Goal: Information Seeking & Learning: Learn about a topic

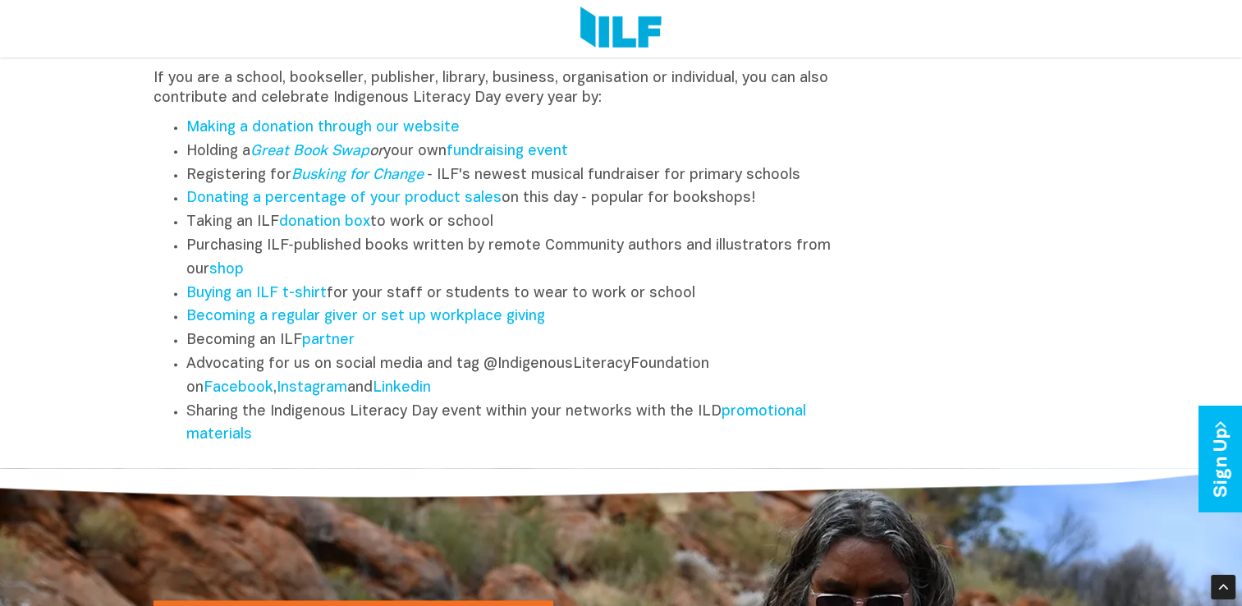
scroll to position [1974, 0]
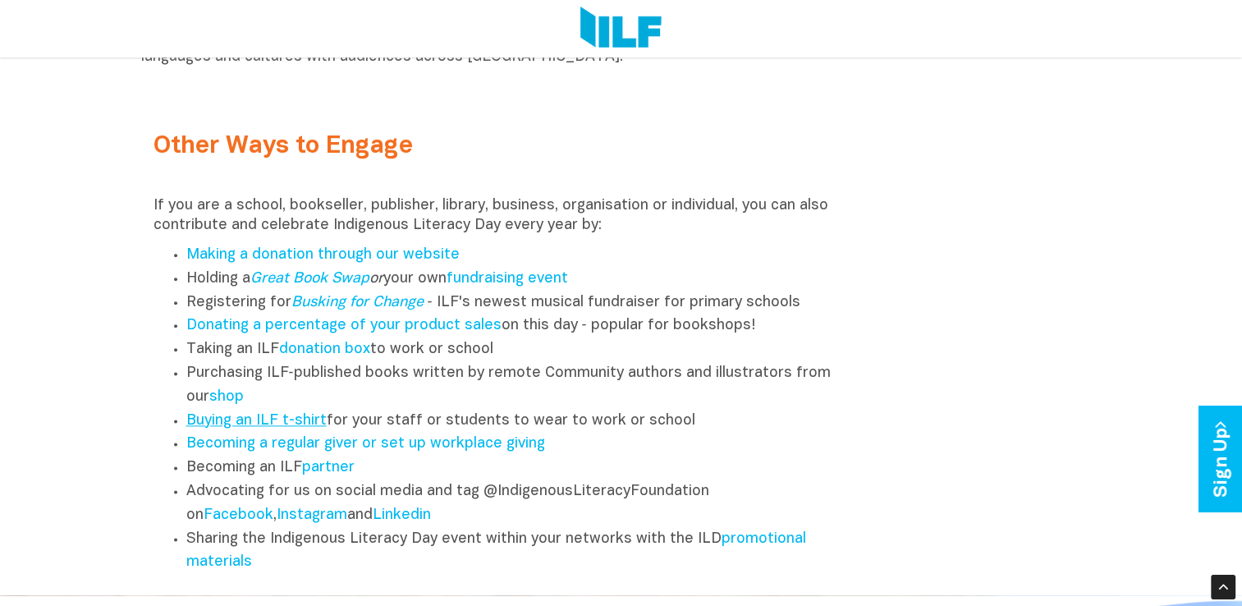
click at [299, 428] on link "Buying an ILF t-shirt" at bounding box center [256, 421] width 140 height 14
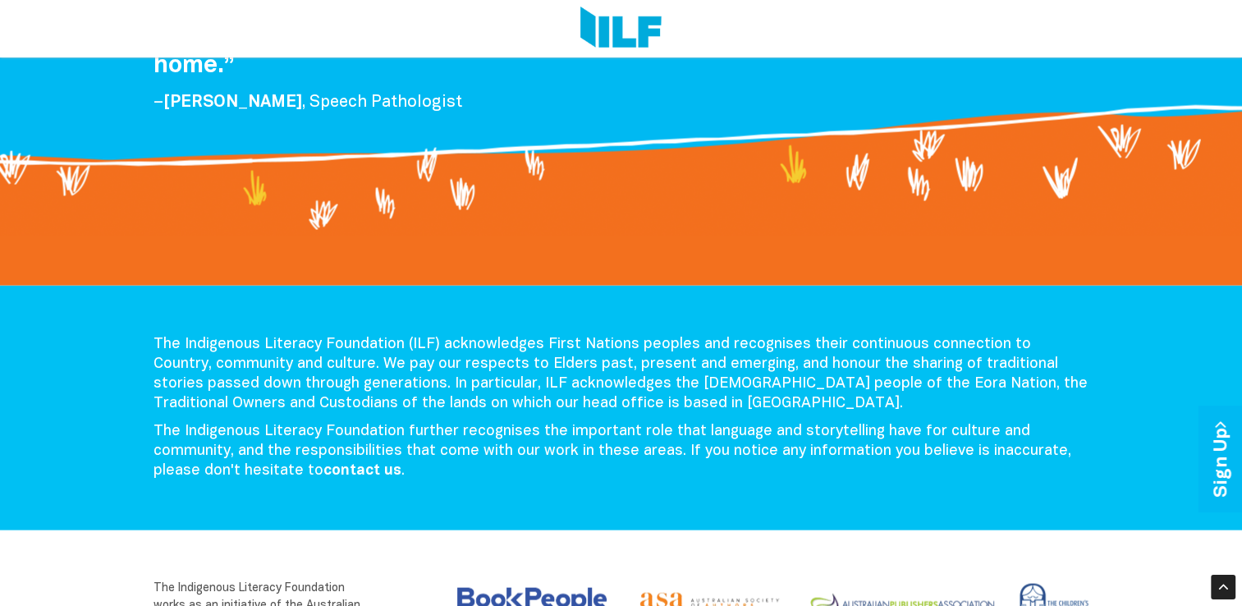
scroll to position [3256, 0]
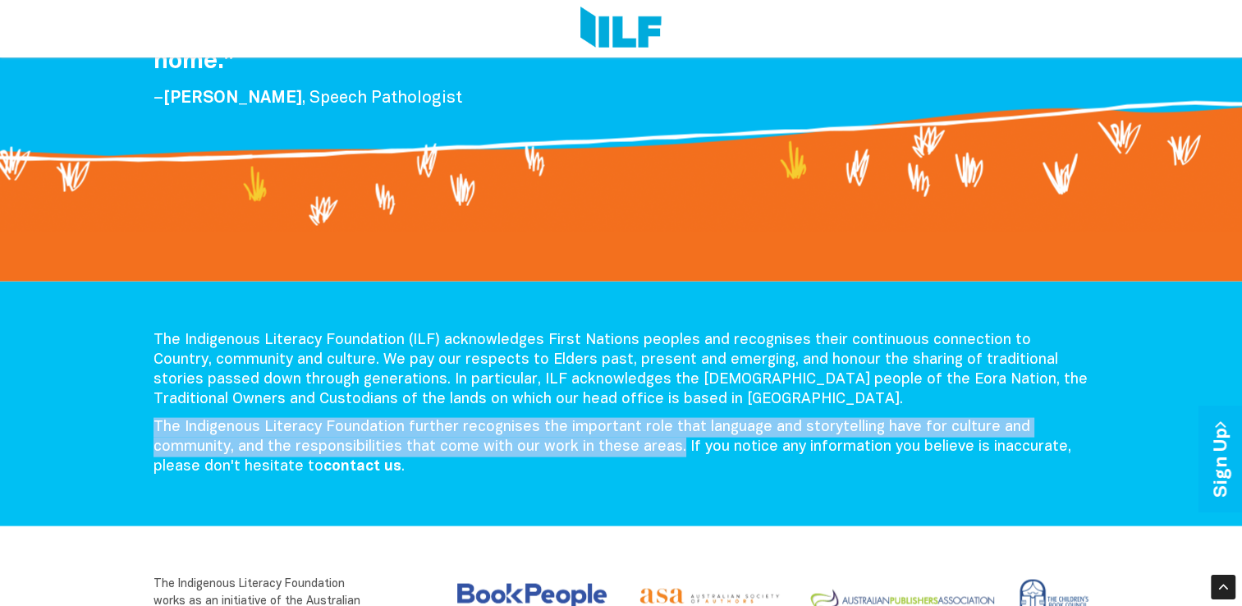
drag, startPoint x: 152, startPoint y: 436, endPoint x: 672, endPoint y: 465, distance: 520.6
click at [672, 465] on div "The Indigenous Literacy Foundation (ILF) acknowledges First Nations peoples and…" at bounding box center [621, 408] width 961 height 154
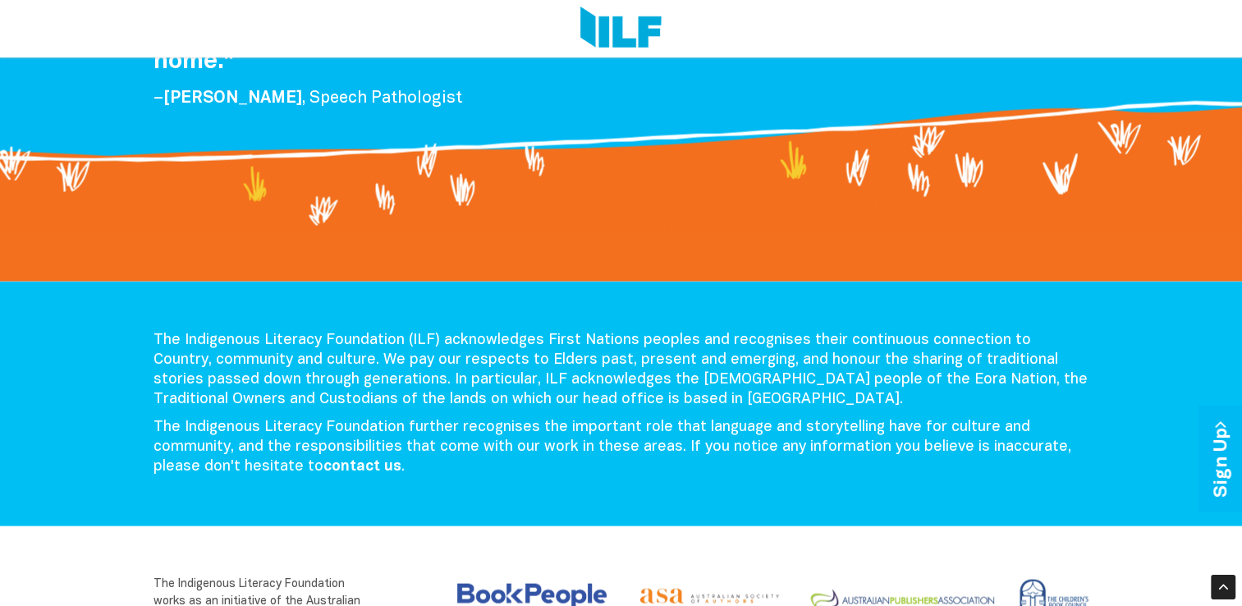
drag, startPoint x: 672, startPoint y: 465, endPoint x: 667, endPoint y: 484, distance: 20.3
click at [667, 477] on p "The Indigenous Literacy Foundation further recognises the important role that l…" at bounding box center [622, 447] width 936 height 59
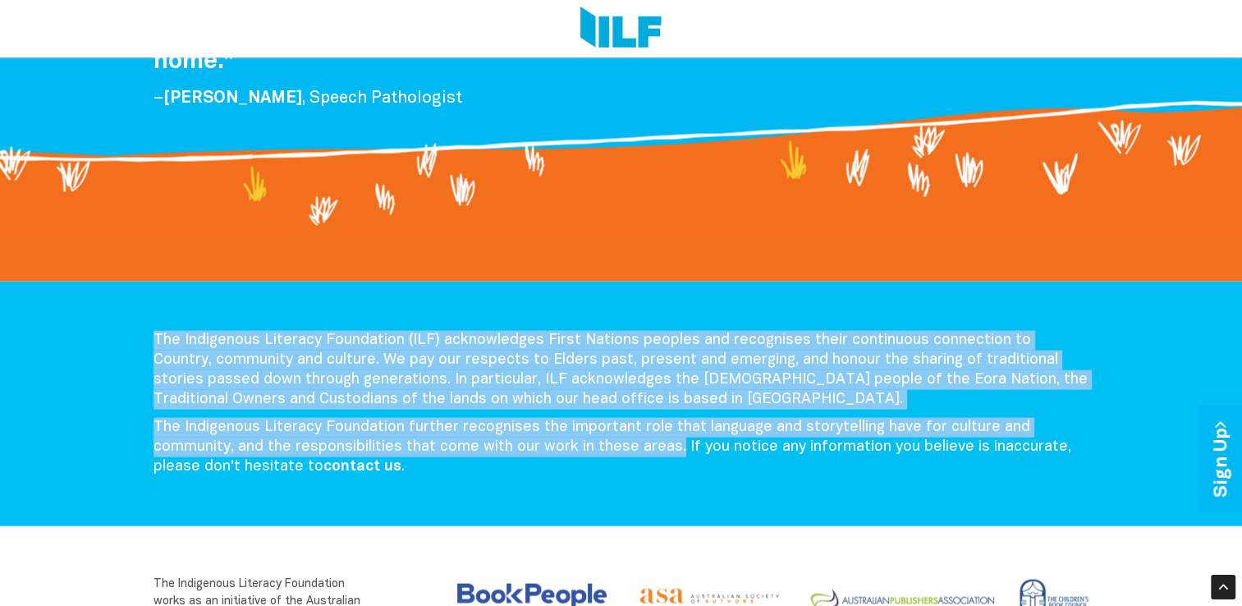
drag, startPoint x: 154, startPoint y: 341, endPoint x: 670, endPoint y: 463, distance: 530.8
click at [670, 463] on div "The Indigenous Literacy Foundation (ILF) acknowledges First Nations peoples and…" at bounding box center [621, 404] width 1242 height 245
copy div "The Indigenous Literacy Foundation (ILF) acknowledges First Nations peoples and…"
